Goal: Navigation & Orientation: Understand site structure

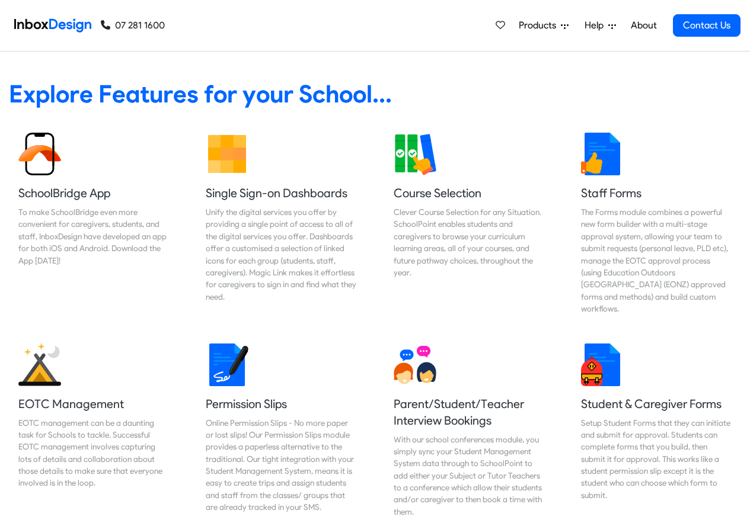
scroll to position [853, 0]
